Goal: Transaction & Acquisition: Book appointment/travel/reservation

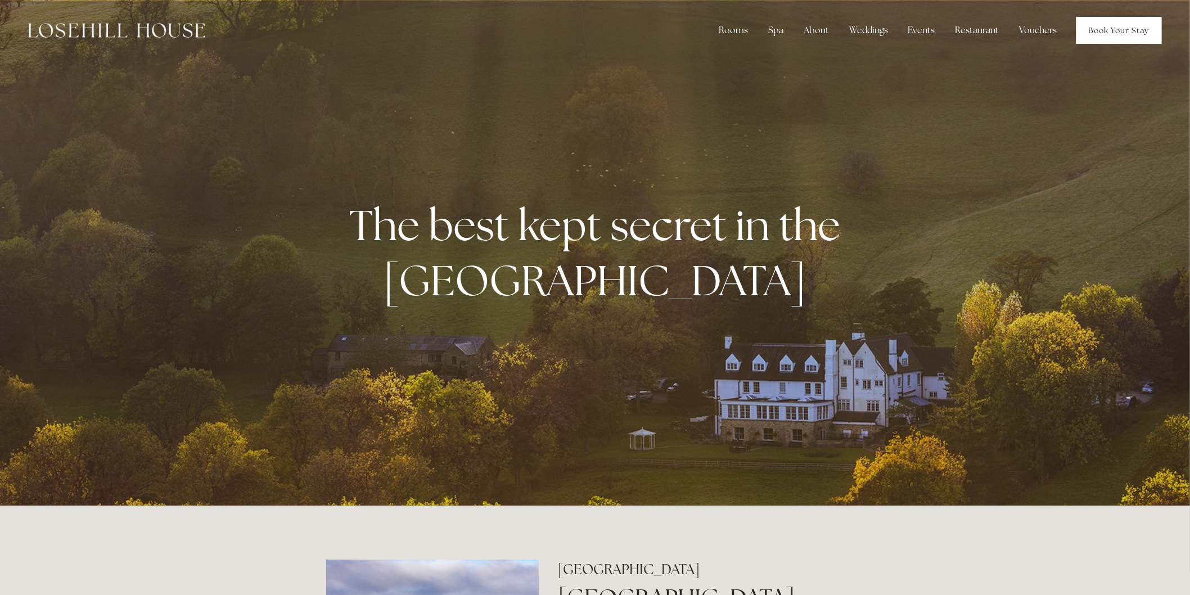
click at [1102, 32] on link "Book Your Stay" at bounding box center [1119, 30] width 85 height 27
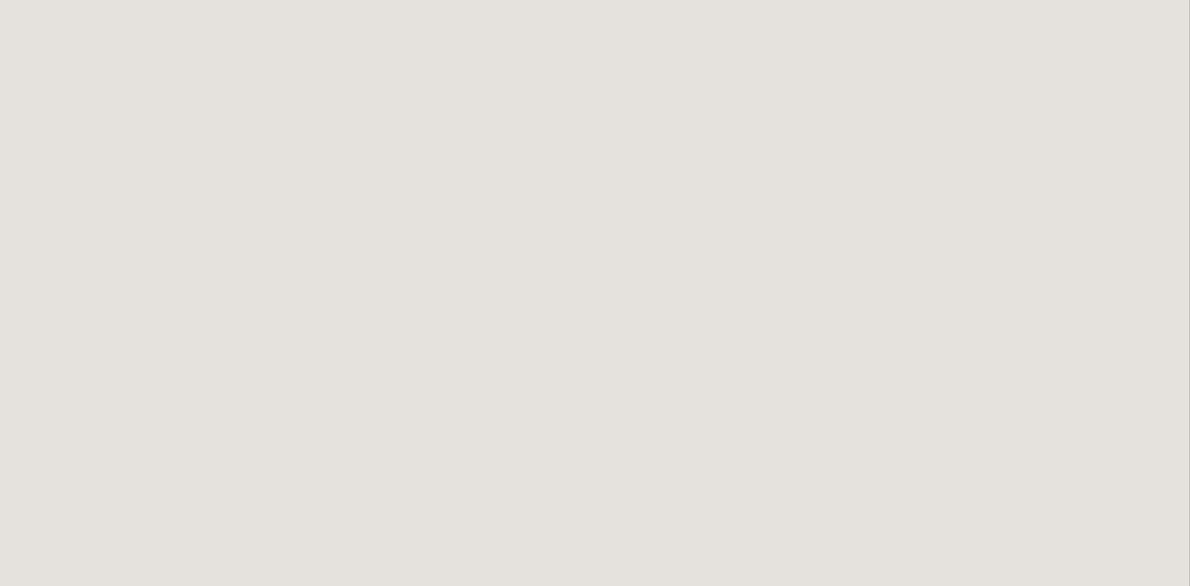
scroll to position [310, 0]
